Goal: Transaction & Acquisition: Purchase product/service

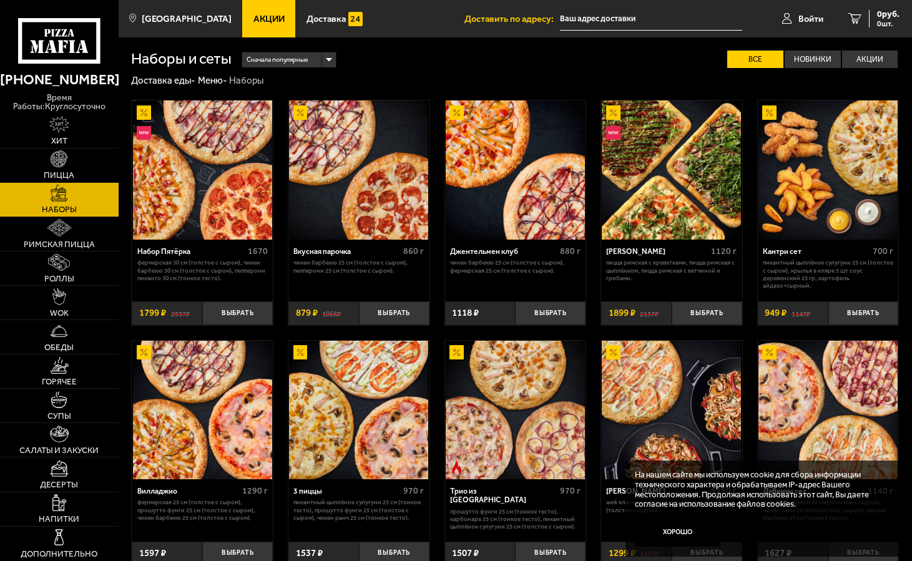
click at [330, 64] on div "Сначала популярные" at bounding box center [289, 59] width 94 height 15
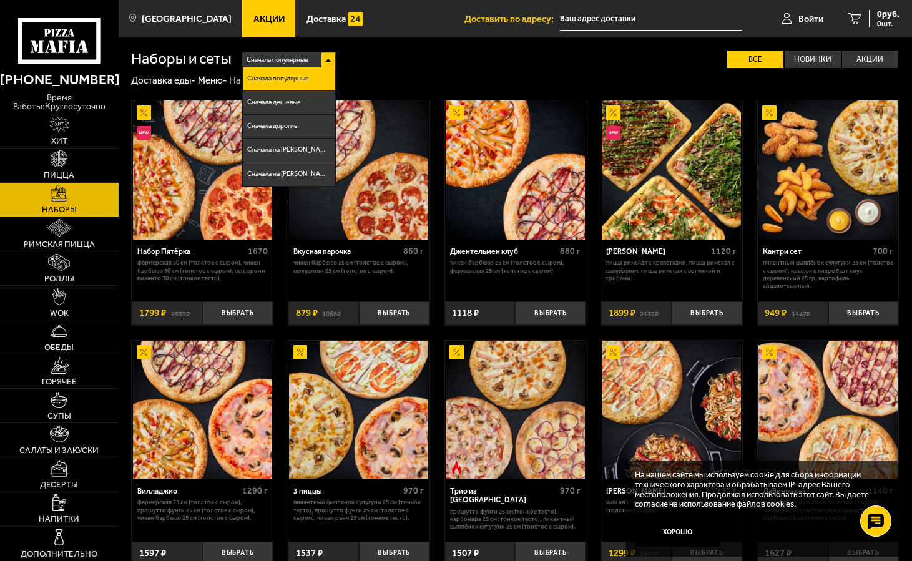
click at [373, 64] on div "Сначала популярные Сначала популярные Сначала дешевые Сначала дорогие Сначала н…" at bounding box center [566, 59] width 668 height 17
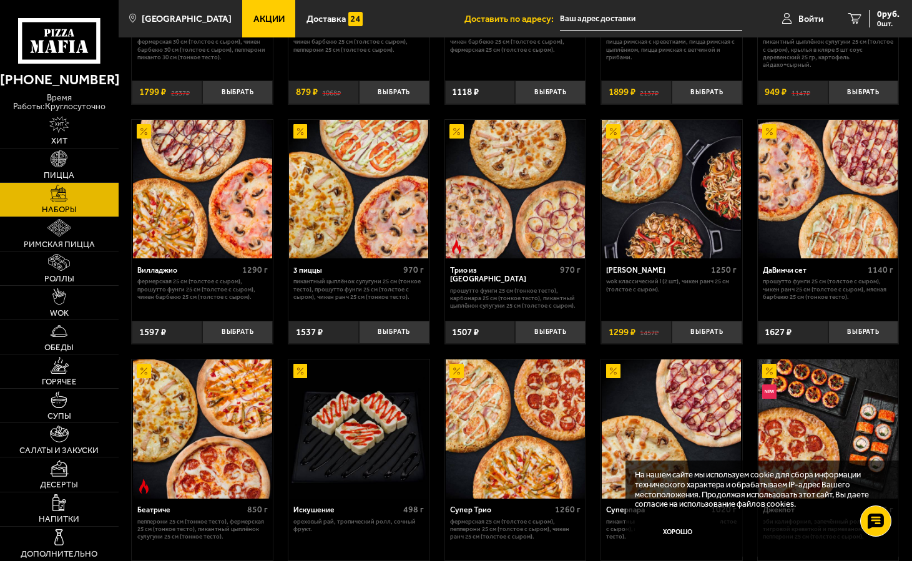
scroll to position [630, 0]
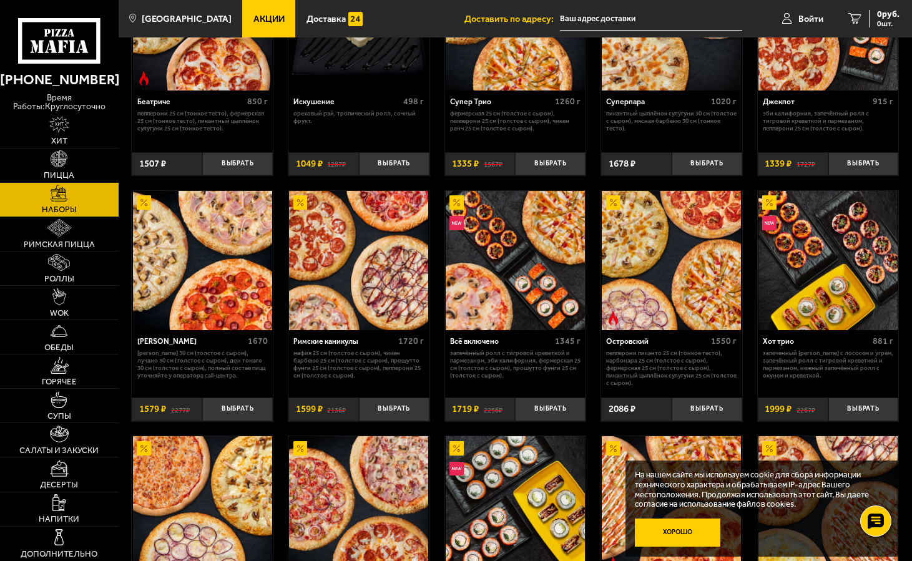
click at [696, 524] on button "Хорошо" at bounding box center [678, 533] width 86 height 29
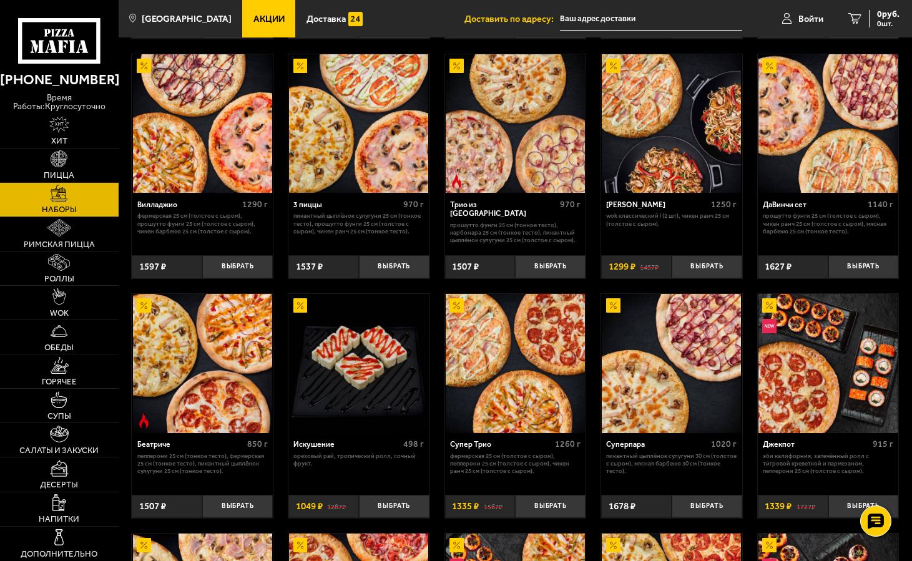
scroll to position [293, 0]
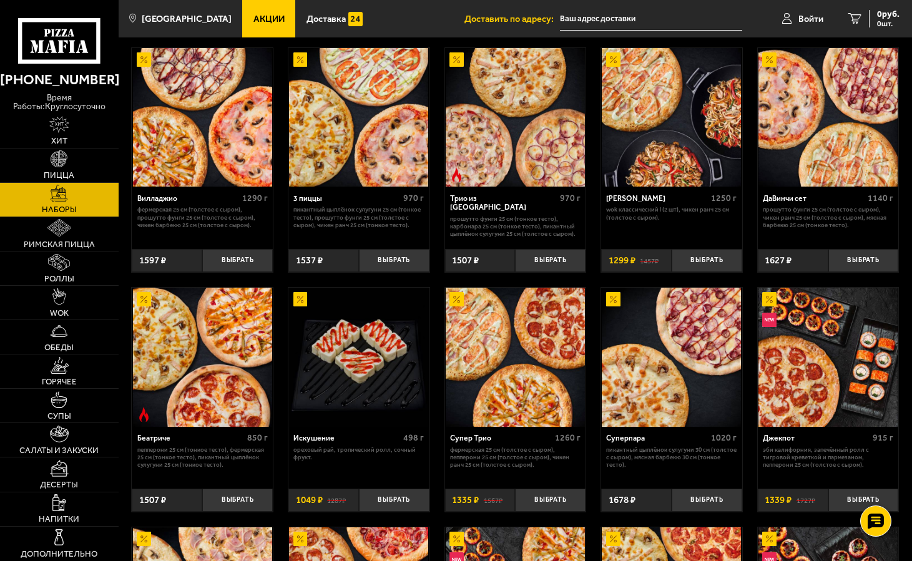
click at [244, 358] on img at bounding box center [202, 357] width 139 height 139
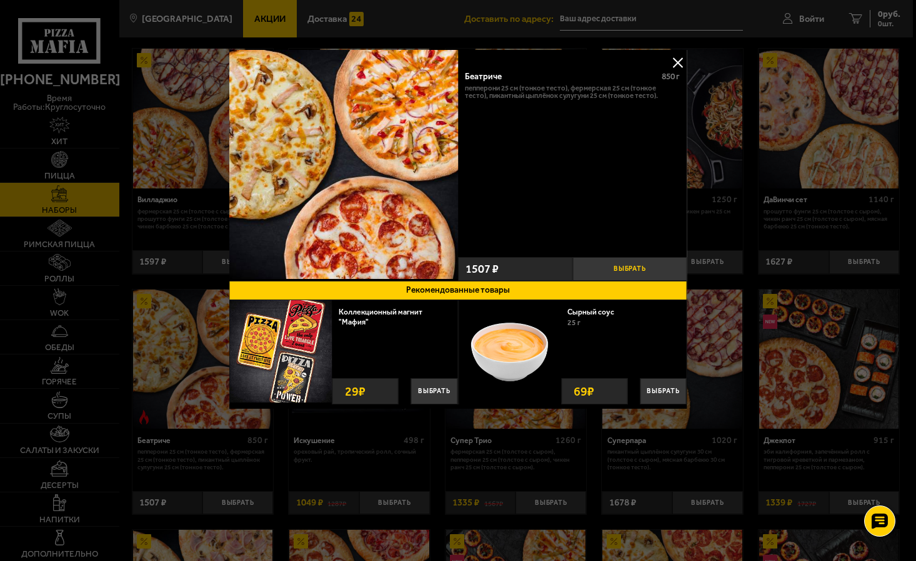
click at [635, 262] on button "Выбрать" at bounding box center [629, 268] width 114 height 23
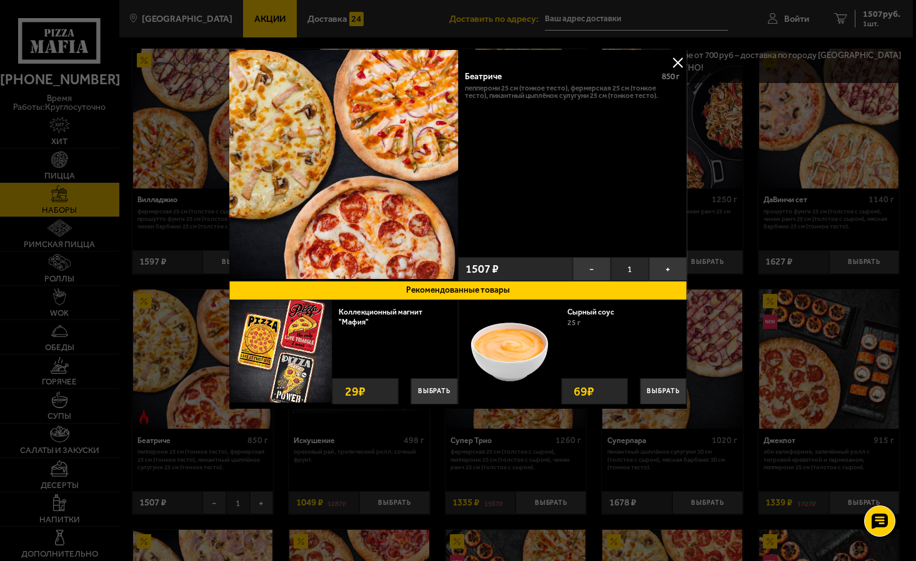
click at [867, 22] on div at bounding box center [458, 280] width 916 height 561
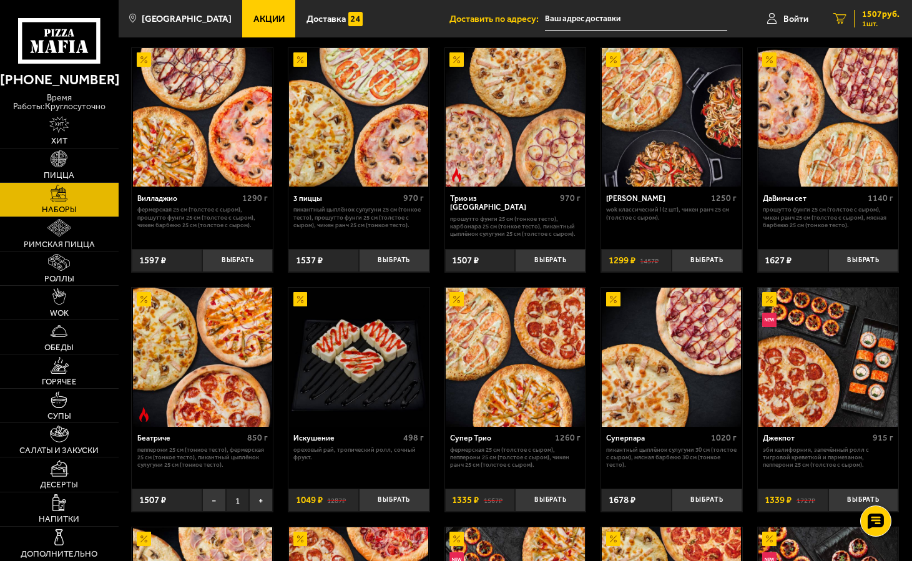
click at [842, 16] on icon "1" at bounding box center [840, 18] width 13 height 11
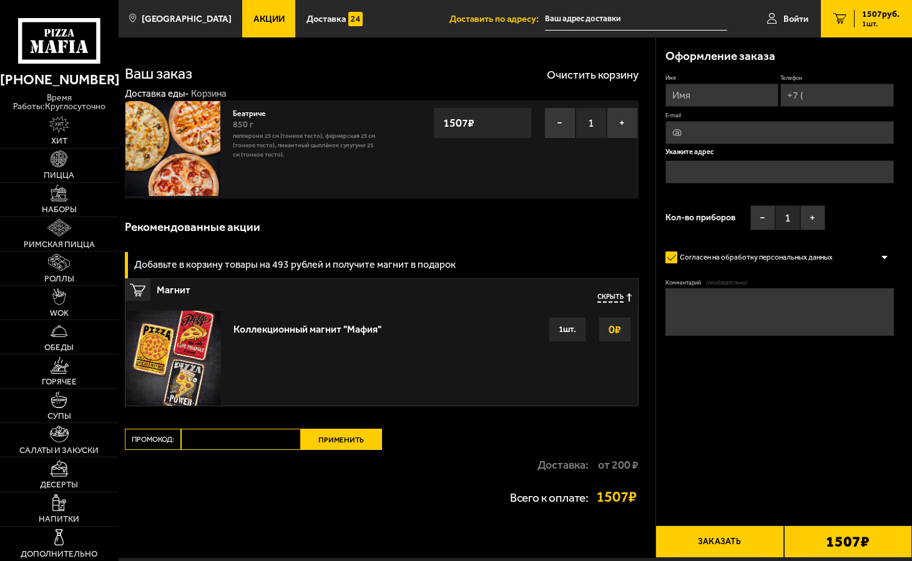
click at [692, 94] on input "Имя" at bounding box center [722, 95] width 113 height 23
type input "[PERSON_NAME]"
type input "[PHONE_NUMBER]"
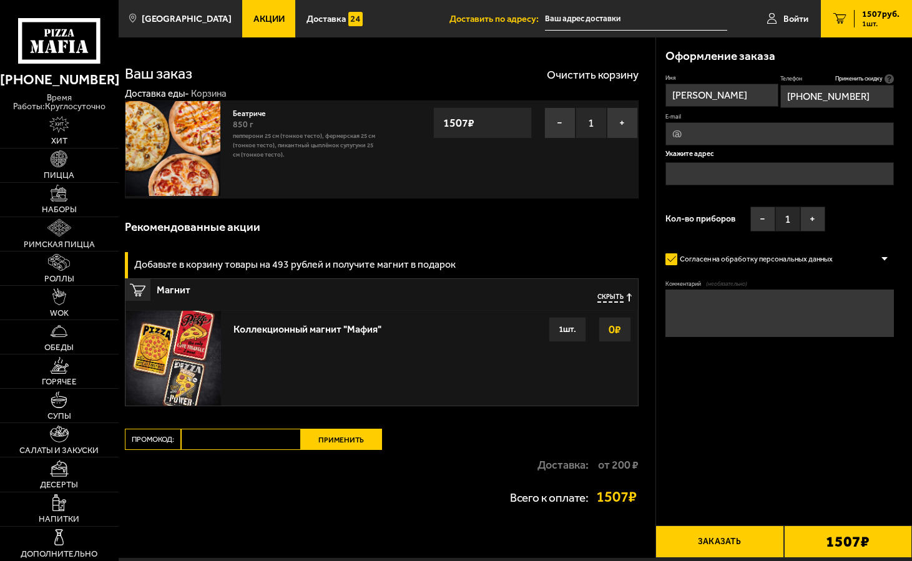
click at [720, 170] on input "text" at bounding box center [780, 173] width 228 height 23
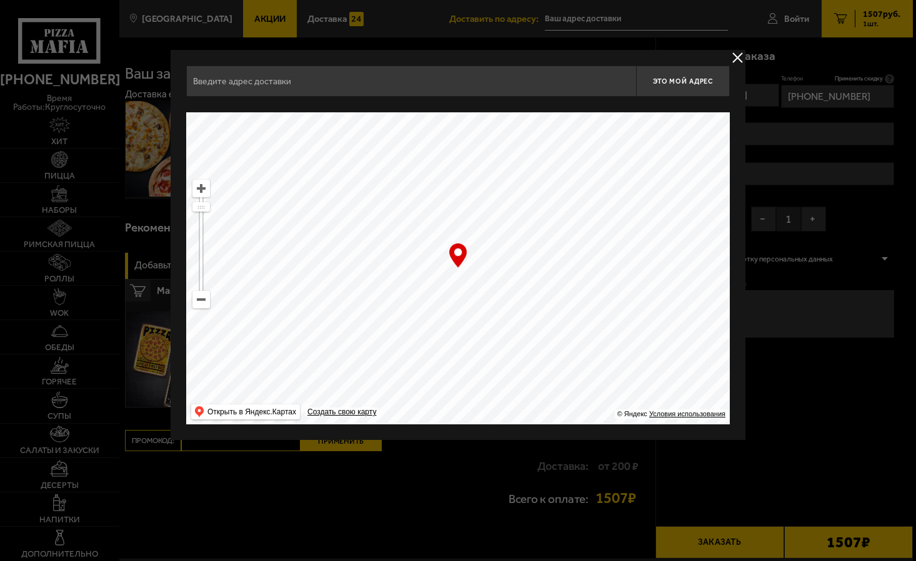
click at [205, 303] on ymaps at bounding box center [201, 300] width 16 height 16
drag, startPoint x: 428, startPoint y: 170, endPoint x: 417, endPoint y: 287, distance: 117.4
click at [417, 287] on ymaps at bounding box center [457, 268] width 543 height 312
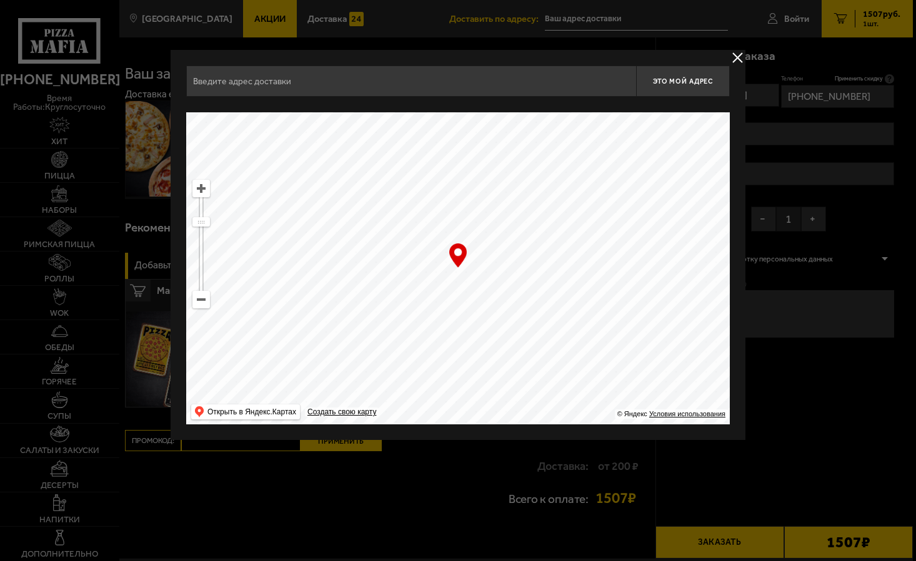
type input "[STREET_ADDRESS]"
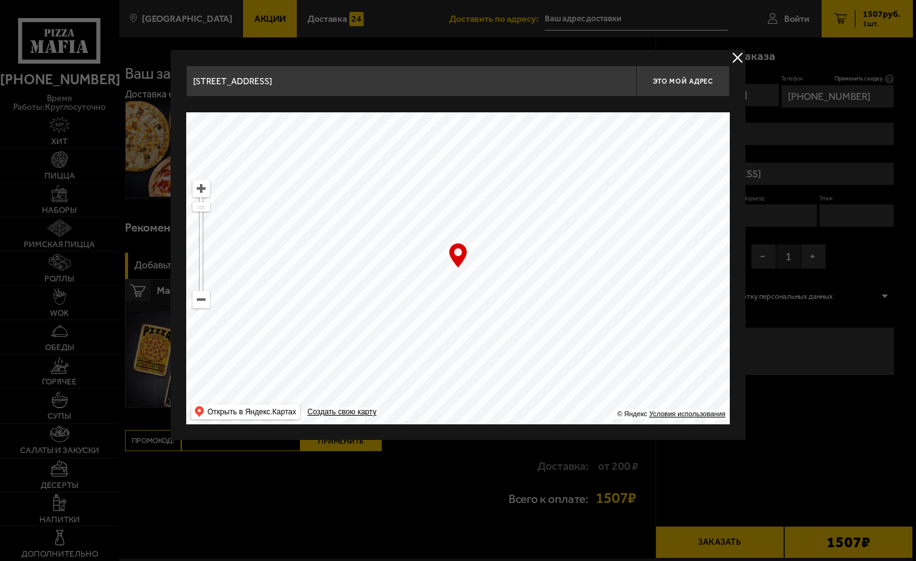
drag, startPoint x: 490, startPoint y: 169, endPoint x: 462, endPoint y: 263, distance: 98.6
click at [462, 263] on div "… © Яндекс Условия использования Открыть в Яндекс.Картах Создать свою карту" at bounding box center [457, 268] width 543 height 312
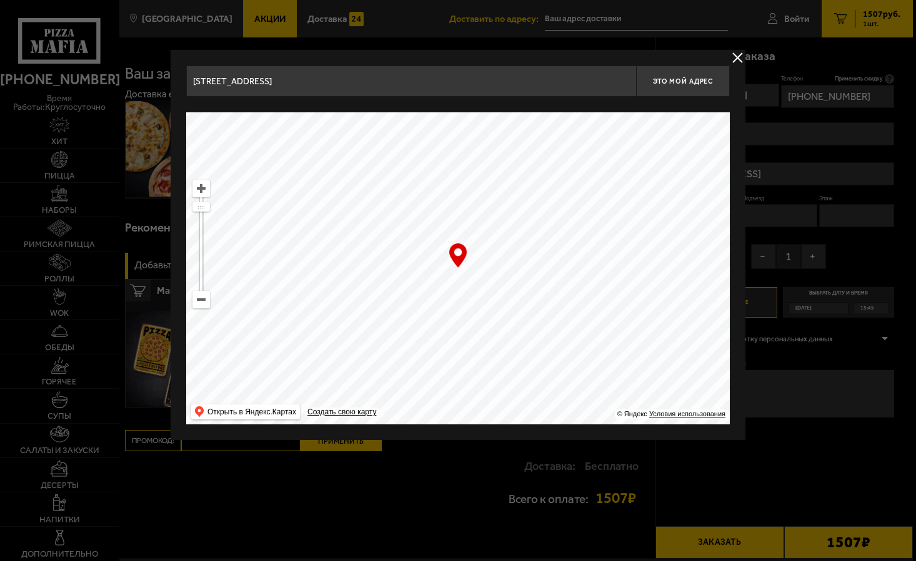
type input "[STREET_ADDRESS]"
drag, startPoint x: 515, startPoint y: 188, endPoint x: 511, endPoint y: 257, distance: 69.4
click at [511, 257] on ymaps at bounding box center [457, 268] width 543 height 312
type input "[STREET_ADDRESS][PERSON_NAME]"
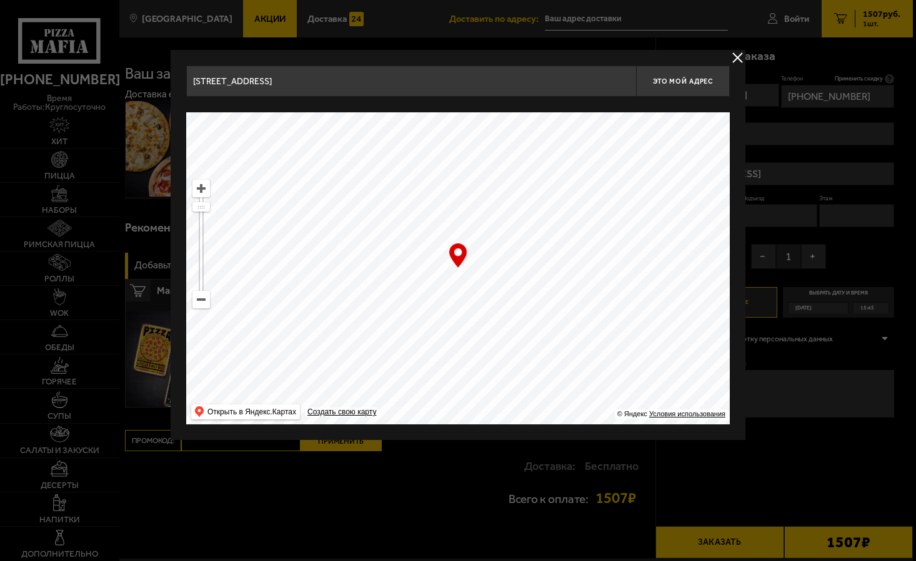
type input "[STREET_ADDRESS][PERSON_NAME]"
drag, startPoint x: 387, startPoint y: 151, endPoint x: 378, endPoint y: 266, distance: 115.9
click at [374, 270] on ymaps at bounding box center [457, 268] width 543 height 312
drag, startPoint x: 419, startPoint y: 176, endPoint x: 353, endPoint y: 249, distance: 98.1
click at [353, 249] on ymaps at bounding box center [457, 268] width 543 height 312
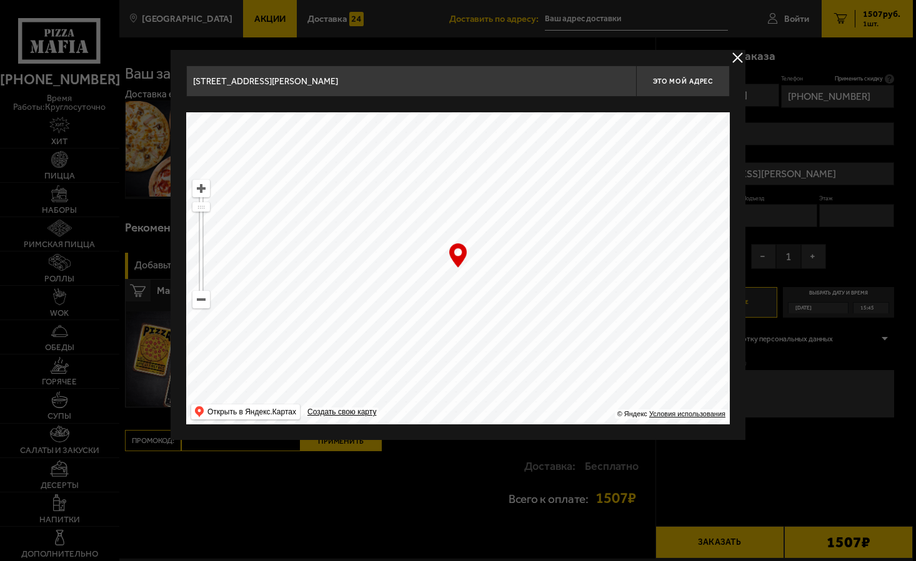
drag, startPoint x: 620, startPoint y: 187, endPoint x: 335, endPoint y: 206, distance: 286.1
click at [335, 206] on ymaps at bounding box center [457, 268] width 543 height 312
drag, startPoint x: 634, startPoint y: 172, endPoint x: 393, endPoint y: 245, distance: 252.1
click at [393, 245] on ymaps at bounding box center [457, 268] width 543 height 312
type input "[STREET_ADDRESS]"
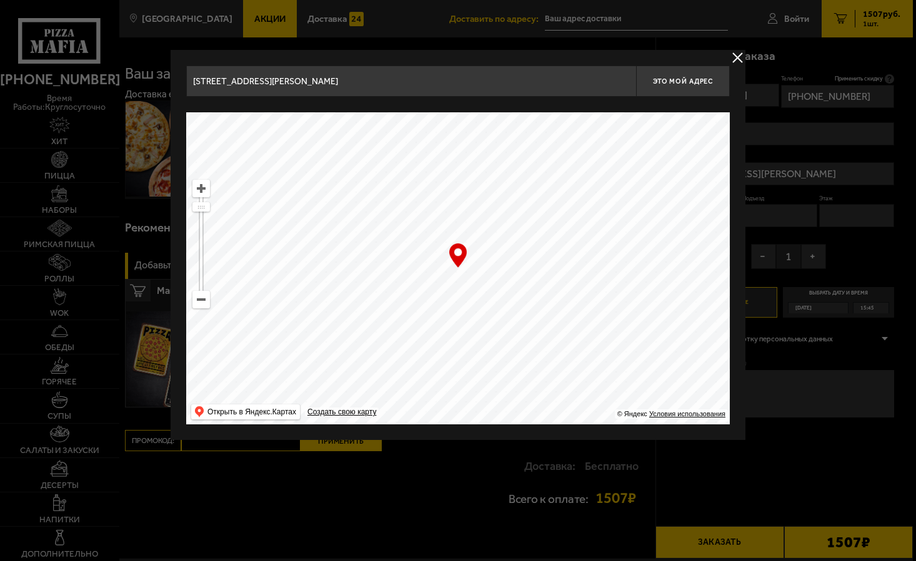
type input "[STREET_ADDRESS]"
drag, startPoint x: 389, startPoint y: 162, endPoint x: 337, endPoint y: 247, distance: 99.5
click at [336, 250] on ymaps at bounding box center [457, 268] width 543 height 312
drag, startPoint x: 338, startPoint y: 209, endPoint x: 482, endPoint y: 306, distance: 173.2
click at [482, 306] on ymaps at bounding box center [457, 268] width 543 height 312
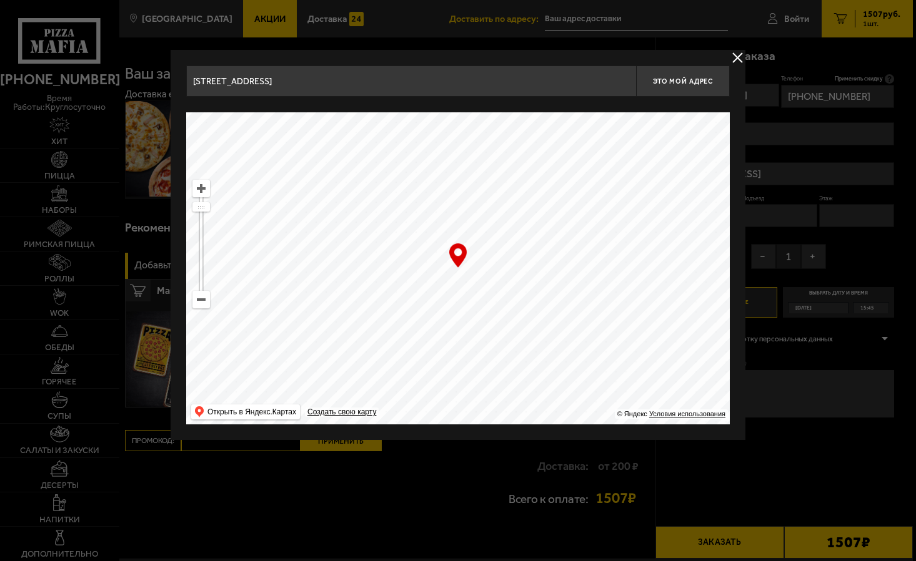
drag, startPoint x: 509, startPoint y: 171, endPoint x: 618, endPoint y: 291, distance: 161.8
click at [618, 291] on ymaps at bounding box center [457, 268] width 543 height 312
drag, startPoint x: 588, startPoint y: 189, endPoint x: 449, endPoint y: 305, distance: 180.9
click at [449, 305] on ymaps at bounding box center [457, 268] width 543 height 312
drag, startPoint x: 629, startPoint y: 239, endPoint x: 480, endPoint y: 315, distance: 167.0
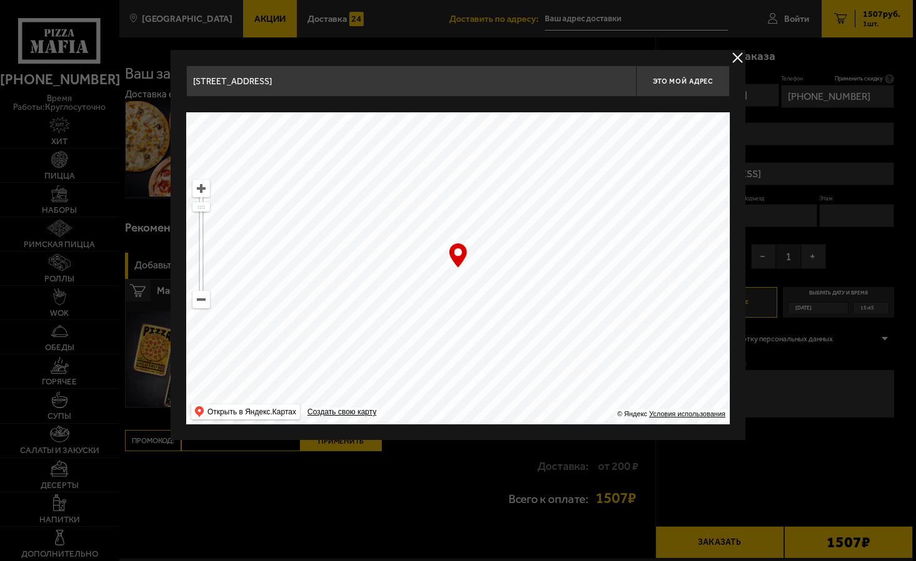
click at [480, 315] on ymaps at bounding box center [457, 268] width 543 height 312
drag, startPoint x: 355, startPoint y: 172, endPoint x: 487, endPoint y: 275, distance: 167.3
click at [487, 275] on ymaps at bounding box center [457, 268] width 543 height 312
drag, startPoint x: 419, startPoint y: 199, endPoint x: 420, endPoint y: 272, distance: 73.1
click at [410, 269] on ymaps at bounding box center [457, 268] width 543 height 312
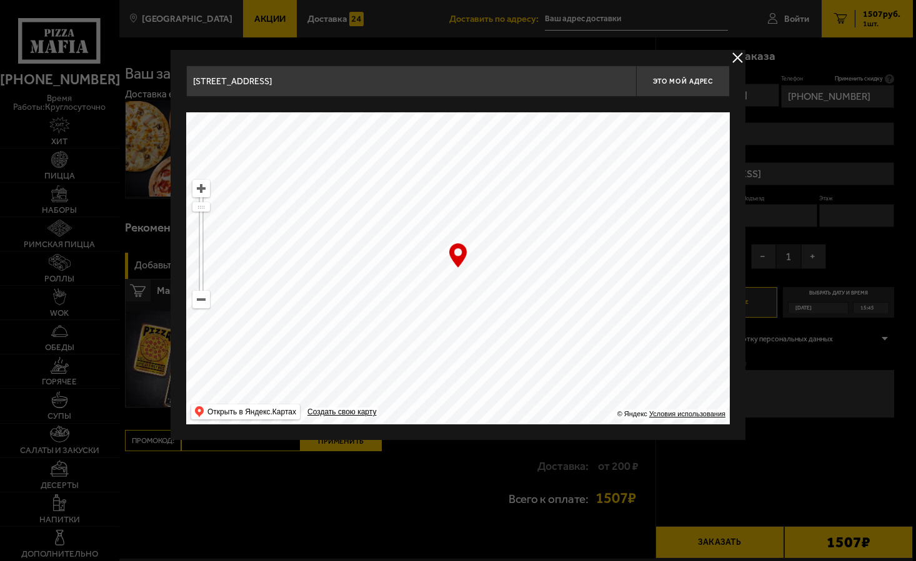
drag, startPoint x: 400, startPoint y: 172, endPoint x: 495, endPoint y: 271, distance: 136.9
click at [495, 273] on ymaps at bounding box center [457, 268] width 543 height 312
drag, startPoint x: 528, startPoint y: 173, endPoint x: 364, endPoint y: 219, distance: 170.5
click at [364, 217] on ymaps at bounding box center [457, 268] width 543 height 312
drag, startPoint x: 643, startPoint y: 187, endPoint x: 512, endPoint y: 219, distance: 134.4
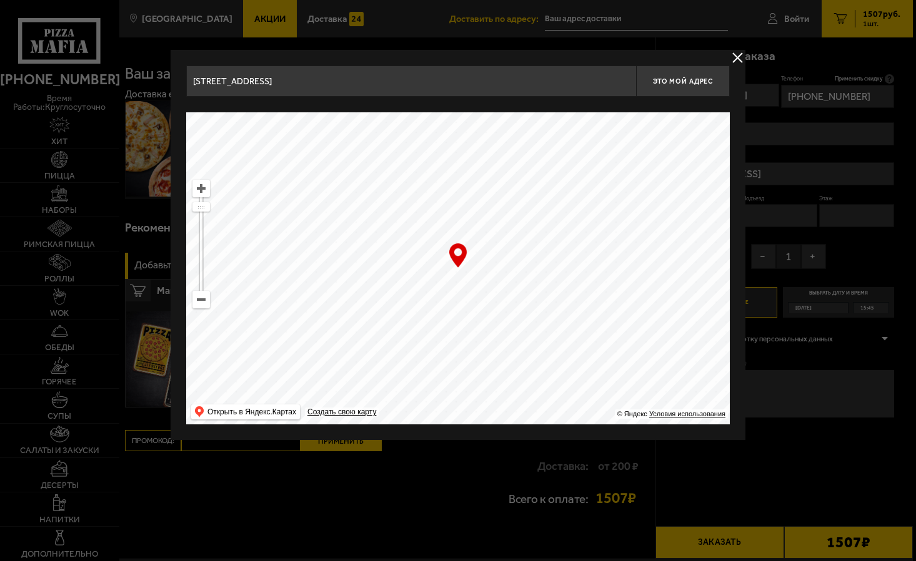
click at [508, 217] on ymaps at bounding box center [457, 268] width 543 height 312
drag, startPoint x: 698, startPoint y: 179, endPoint x: 593, endPoint y: 267, distance: 137.1
click at [593, 267] on ymaps at bounding box center [457, 268] width 543 height 312
drag, startPoint x: 656, startPoint y: 177, endPoint x: 602, endPoint y: 283, distance: 118.4
click at [602, 282] on ymaps at bounding box center [457, 268] width 543 height 312
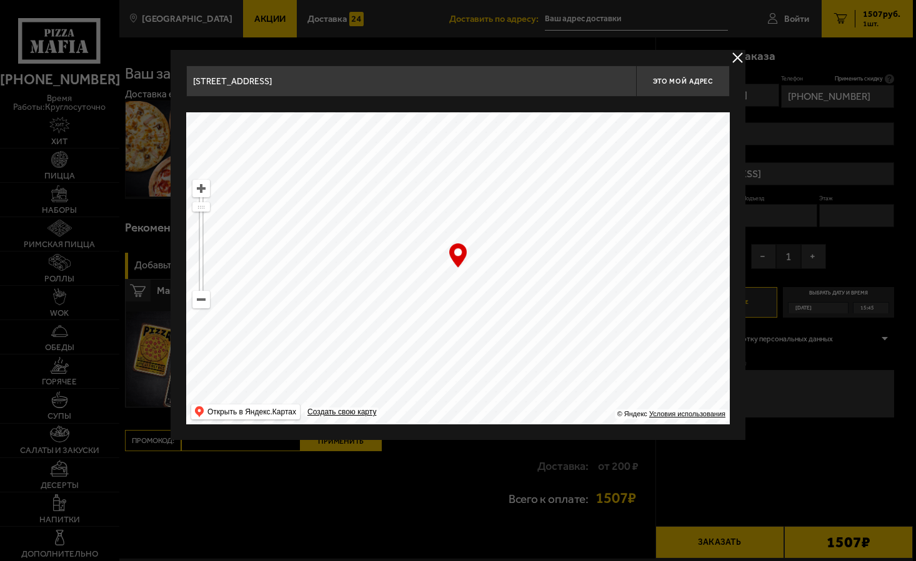
type input "[STREET_ADDRESS][PERSON_NAME]"
drag, startPoint x: 671, startPoint y: 162, endPoint x: 645, endPoint y: 282, distance: 122.7
click at [645, 281] on ymaps at bounding box center [457, 268] width 543 height 312
type input "[STREET_ADDRESS]"
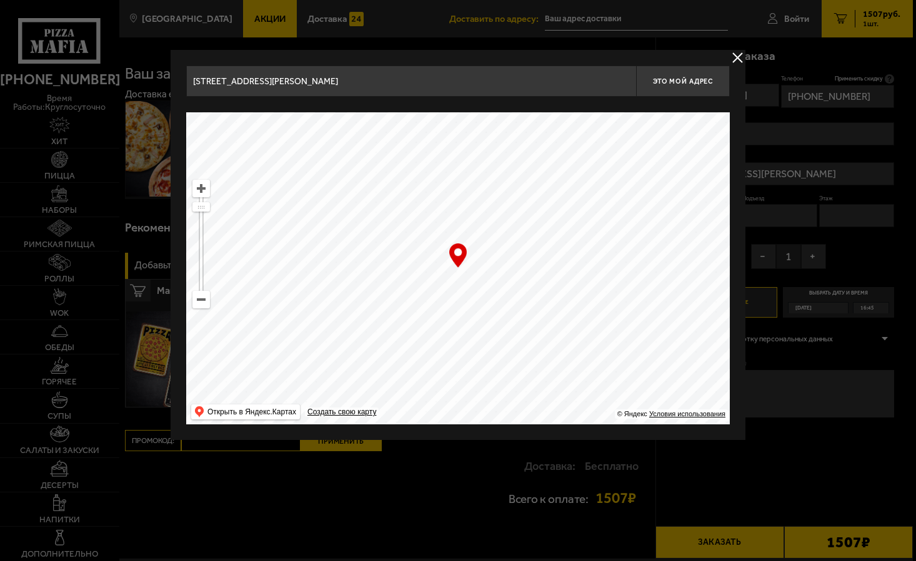
type input "[STREET_ADDRESS]"
drag, startPoint x: 584, startPoint y: 192, endPoint x: 529, endPoint y: 302, distance: 123.5
click at [529, 302] on ymaps at bounding box center [457, 268] width 543 height 312
type input "[STREET_ADDRESS]"
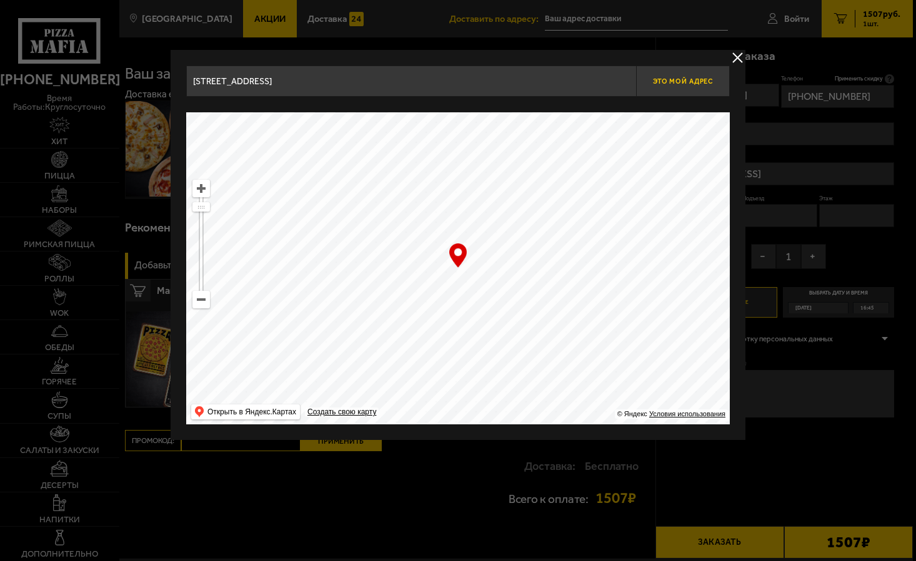
click at [696, 77] on span "Это мой адрес" at bounding box center [683, 81] width 60 height 8
type input "[STREET_ADDRESS]"
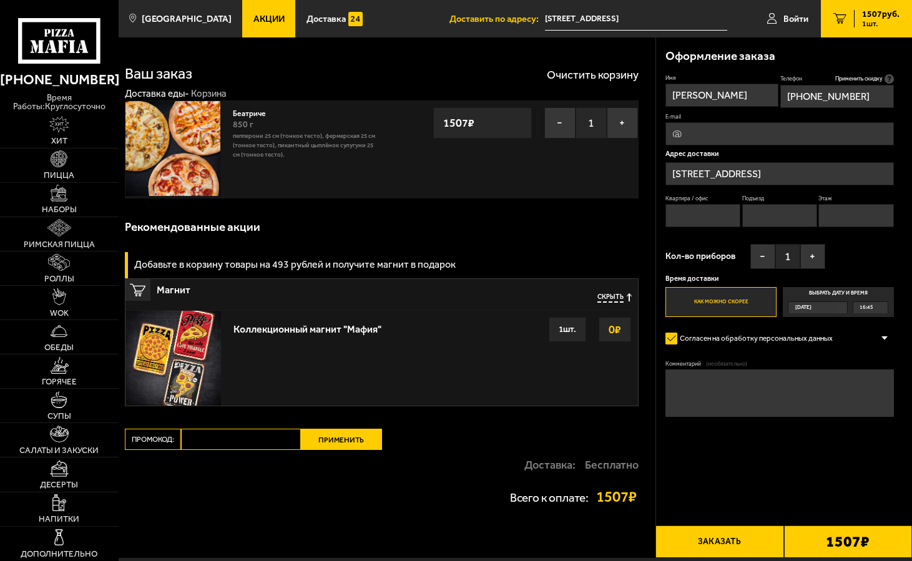
click at [693, 212] on input "Квартира / офис" at bounding box center [703, 215] width 75 height 23
type input "36"
type input "2"
type input "4"
click at [816, 256] on button "+" at bounding box center [813, 256] width 25 height 25
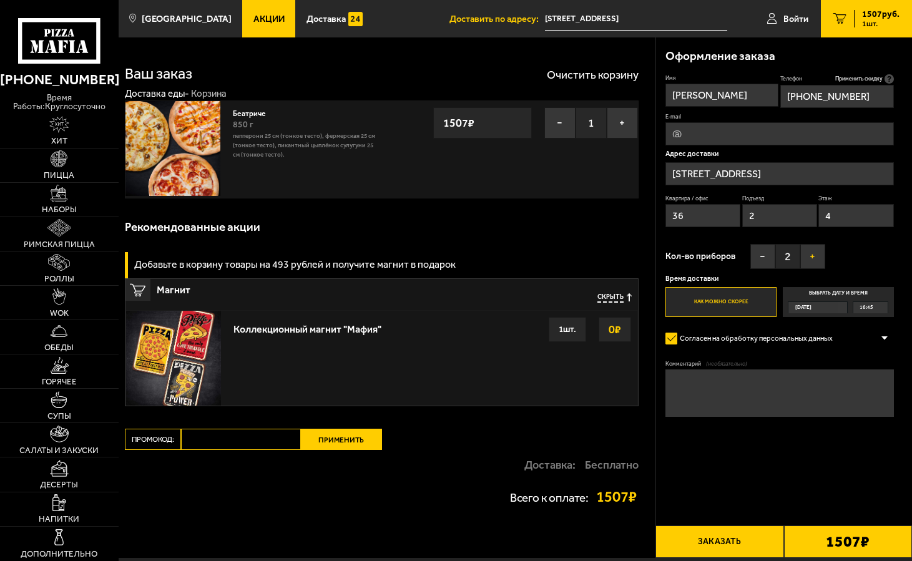
click at [816, 256] on button "+" at bounding box center [813, 256] width 25 height 25
click at [740, 537] on button "Заказать" at bounding box center [720, 542] width 128 height 32
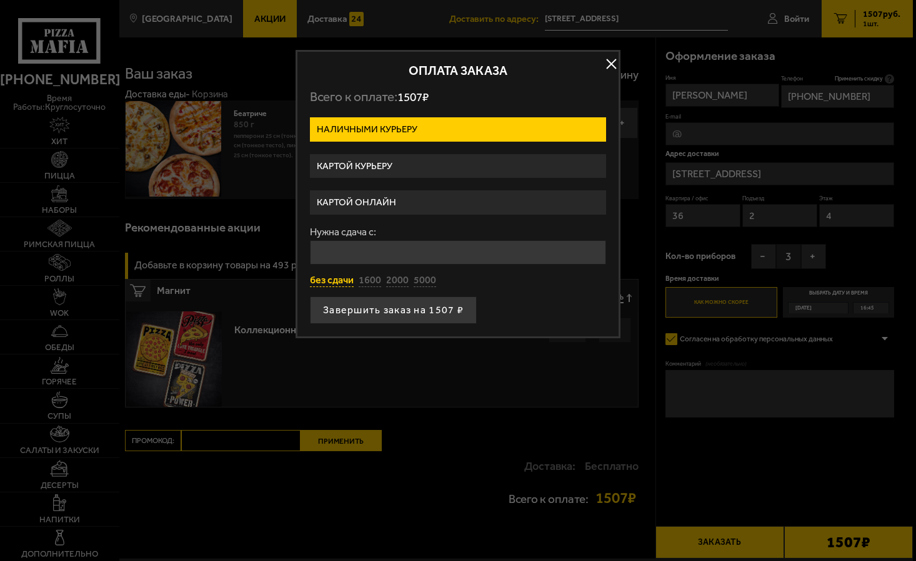
click at [335, 282] on button "без сдачи" at bounding box center [332, 281] width 44 height 14
type input "0"
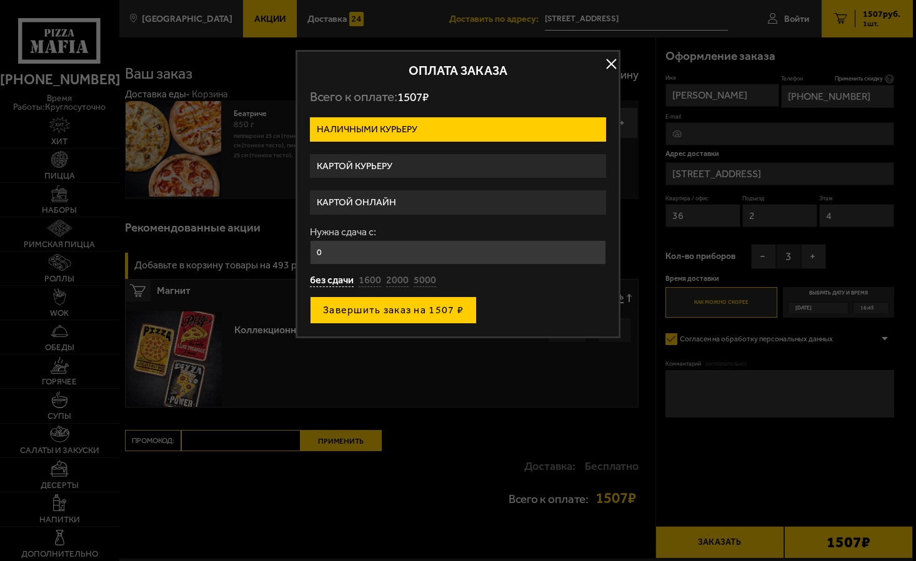
click at [381, 307] on button "Завершить заказ на 1507 ₽" at bounding box center [393, 310] width 167 height 27
